Goal: Book appointment/travel/reservation

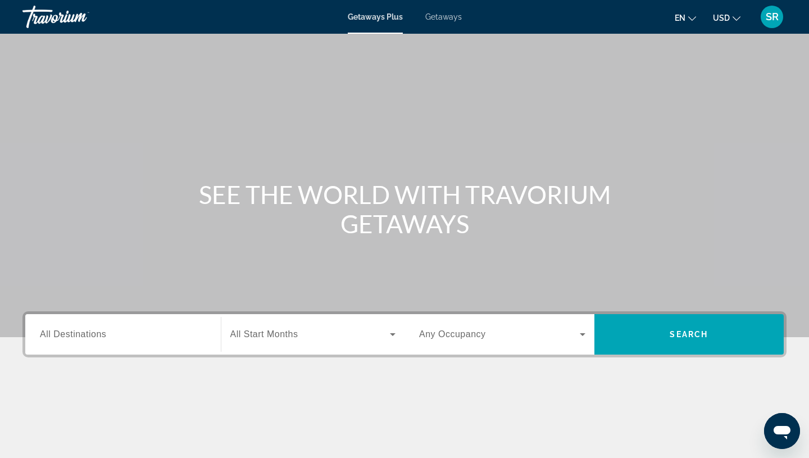
click at [453, 17] on span "Getaways" at bounding box center [443, 16] width 37 height 9
click at [73, 335] on span "All Destinations" at bounding box center [73, 334] width 66 height 10
click at [73, 335] on input "Destination All Destinations" at bounding box center [123, 334] width 166 height 13
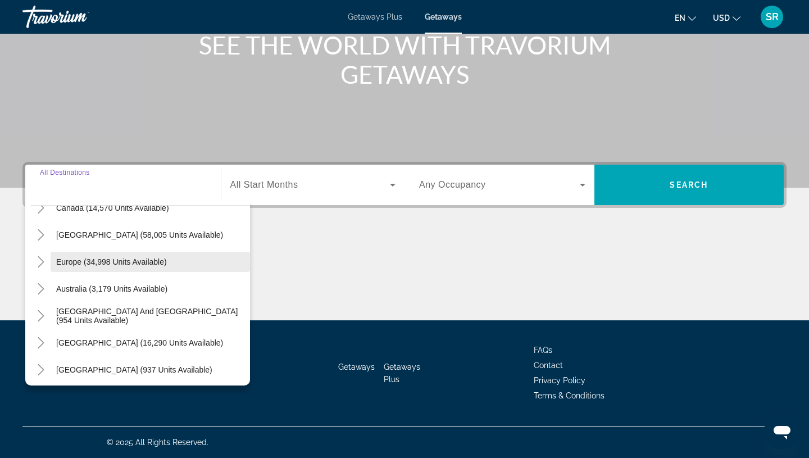
scroll to position [73, 0]
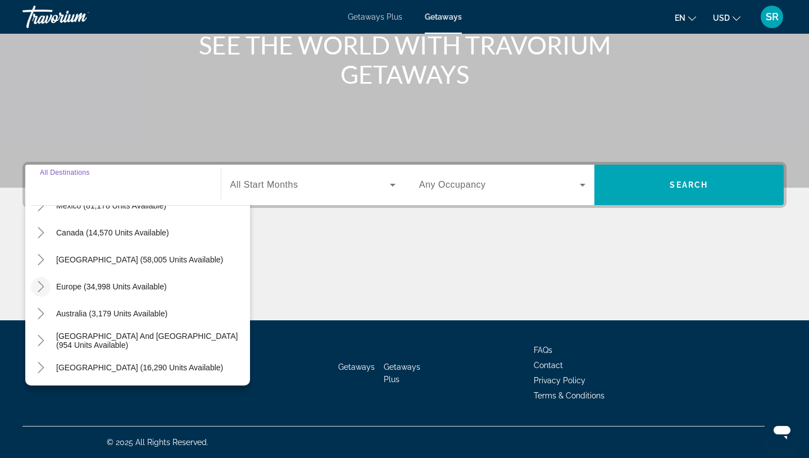
click at [42, 286] on icon "Toggle Europe (34,998 units available)" at bounding box center [41, 286] width 6 height 11
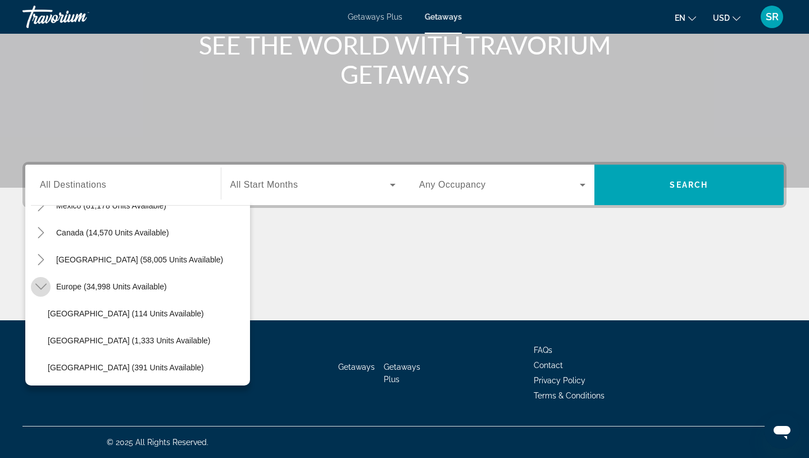
scroll to position [140, 0]
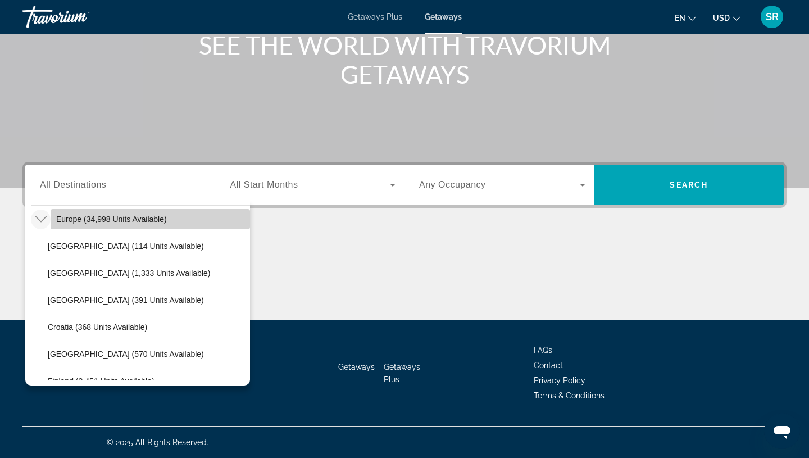
click at [84, 221] on span "Europe (34,998 units available)" at bounding box center [111, 219] width 111 height 9
type input "**********"
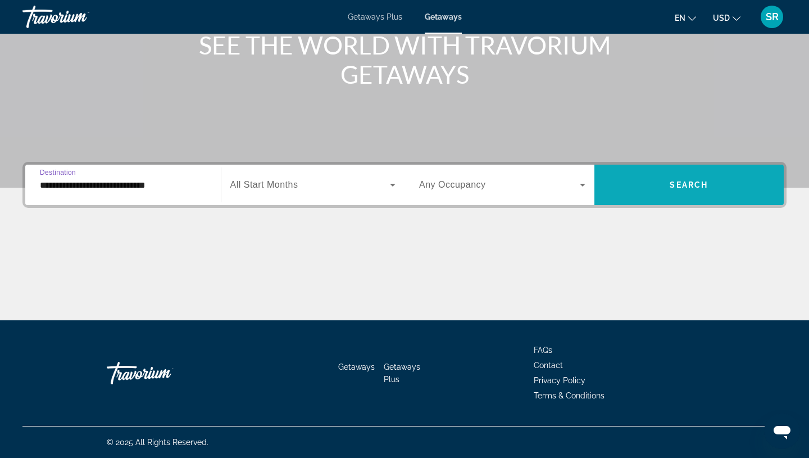
click at [697, 180] on span "Search" at bounding box center [689, 184] width 38 height 9
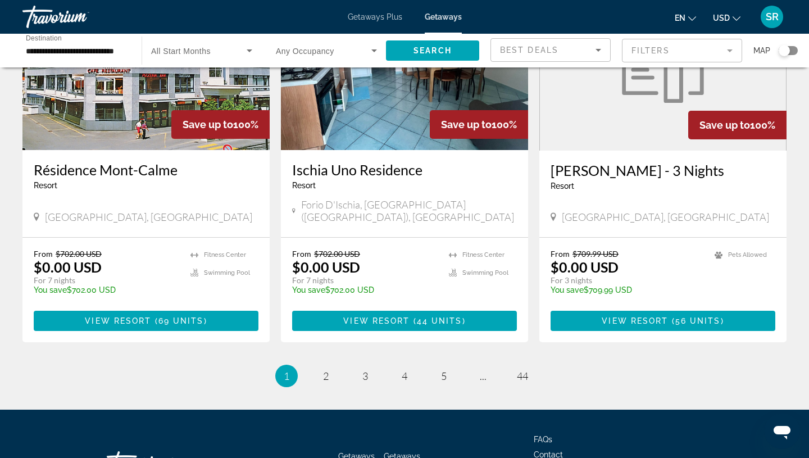
scroll to position [1337, 0]
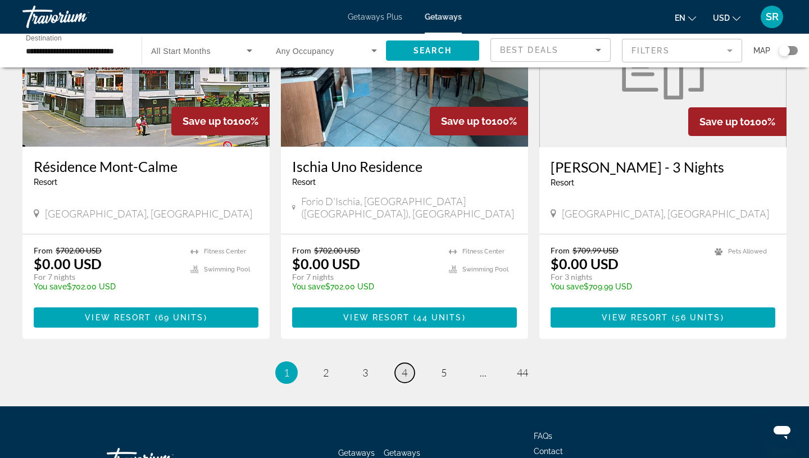
click at [407, 363] on link "page 4" at bounding box center [405, 373] width 20 height 20
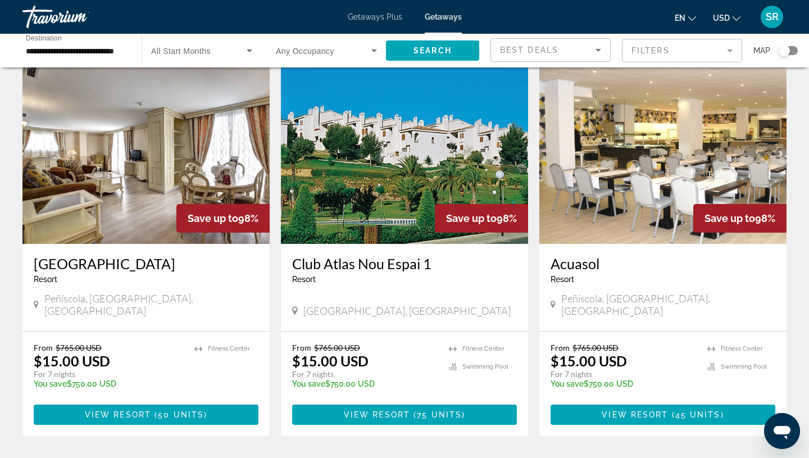
scroll to position [43, 0]
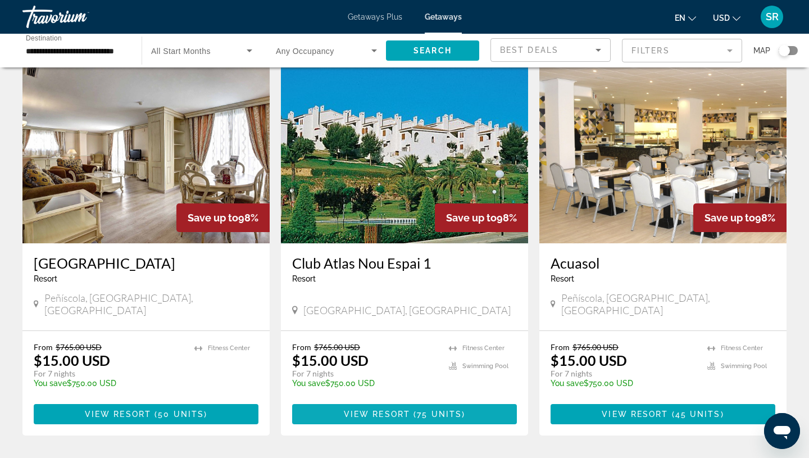
click at [390, 410] on span "View Resort" at bounding box center [377, 414] width 66 height 9
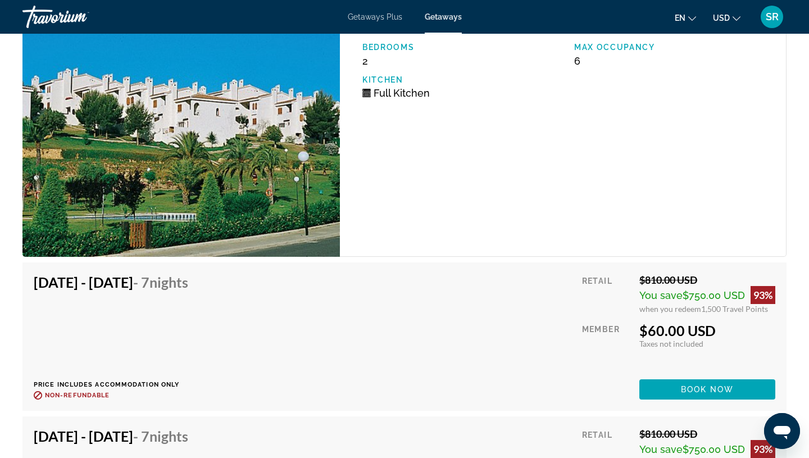
scroll to position [1937, 0]
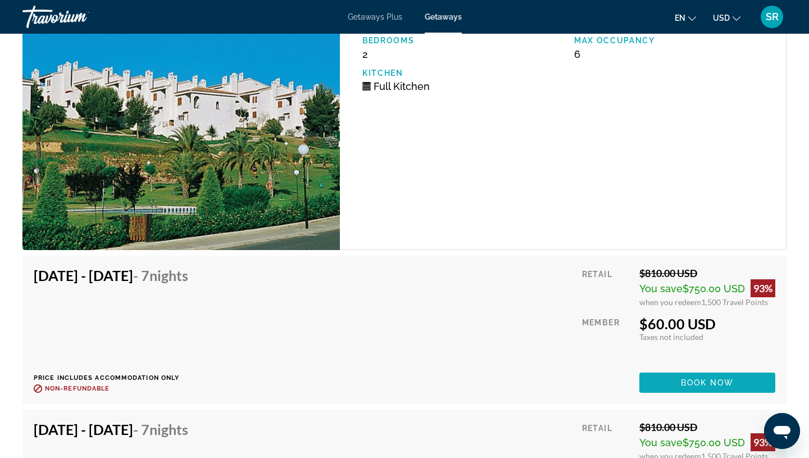
click at [691, 378] on span "Book now" at bounding box center [707, 382] width 53 height 9
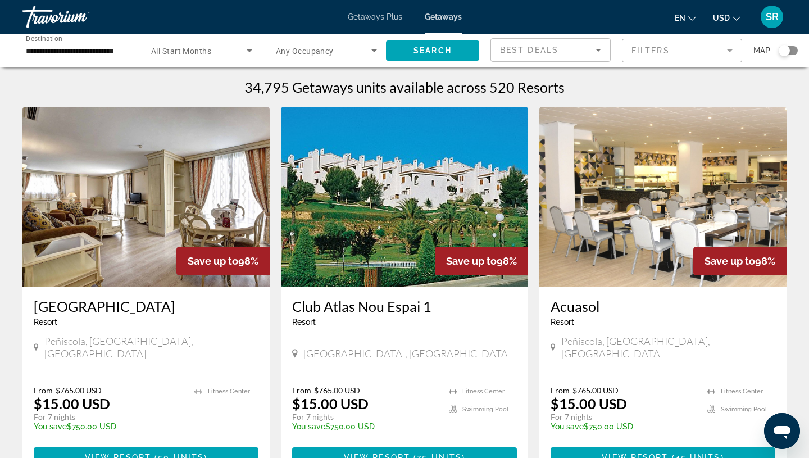
click at [794, 50] on div "Search widget" at bounding box center [788, 50] width 19 height 9
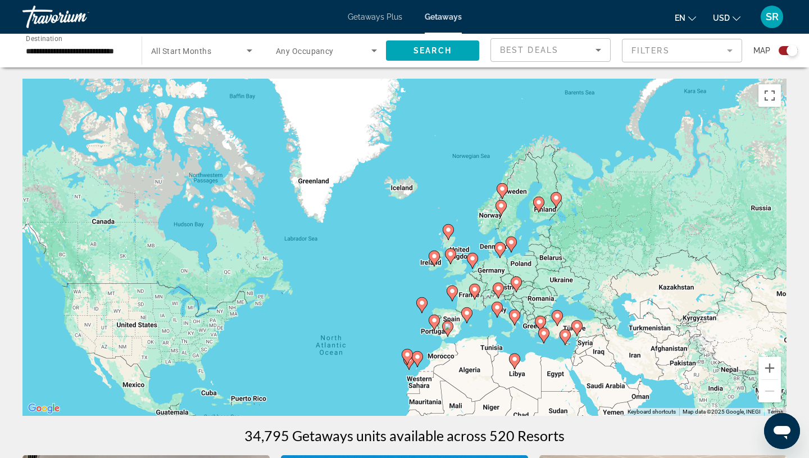
drag, startPoint x: 640, startPoint y: 182, endPoint x: 598, endPoint y: 310, distance: 134.2
click at [598, 310] on div "To activate drag with keyboard, press Alt + Enter. Once in keyboard drag state,…" at bounding box center [404, 247] width 764 height 337
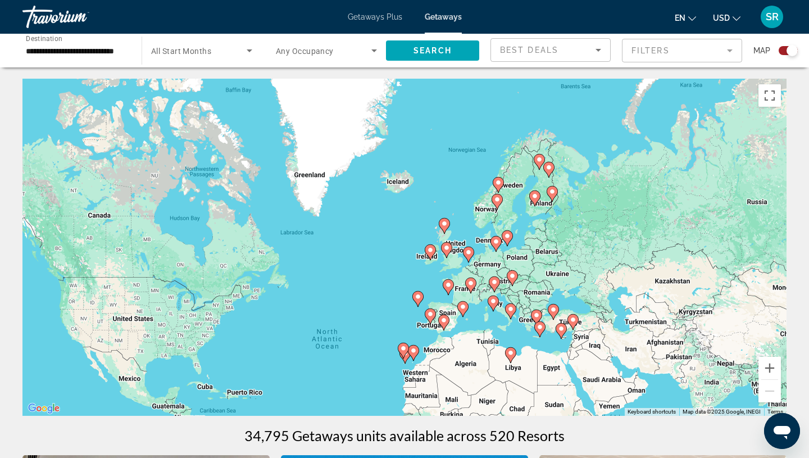
drag, startPoint x: 610, startPoint y: 273, endPoint x: 609, endPoint y: 250, distance: 23.0
click at [609, 250] on div "To activate drag with keyboard, press Alt + Enter. Once in keyboard drag state,…" at bounding box center [404, 247] width 764 height 337
